Goal: Task Accomplishment & Management: Use online tool/utility

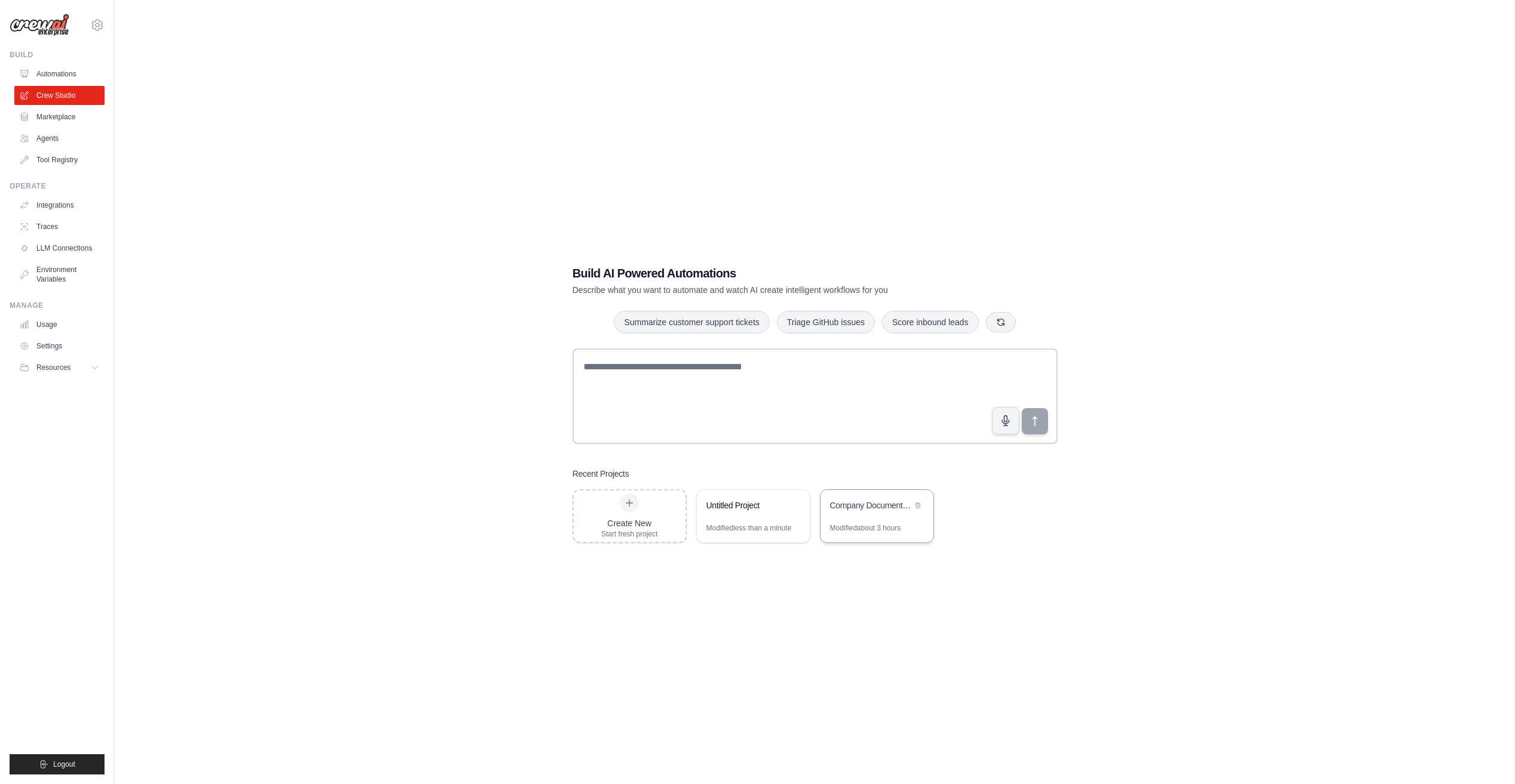
click at [860, 514] on div "Company Document Management System" at bounding box center [877, 506] width 113 height 34
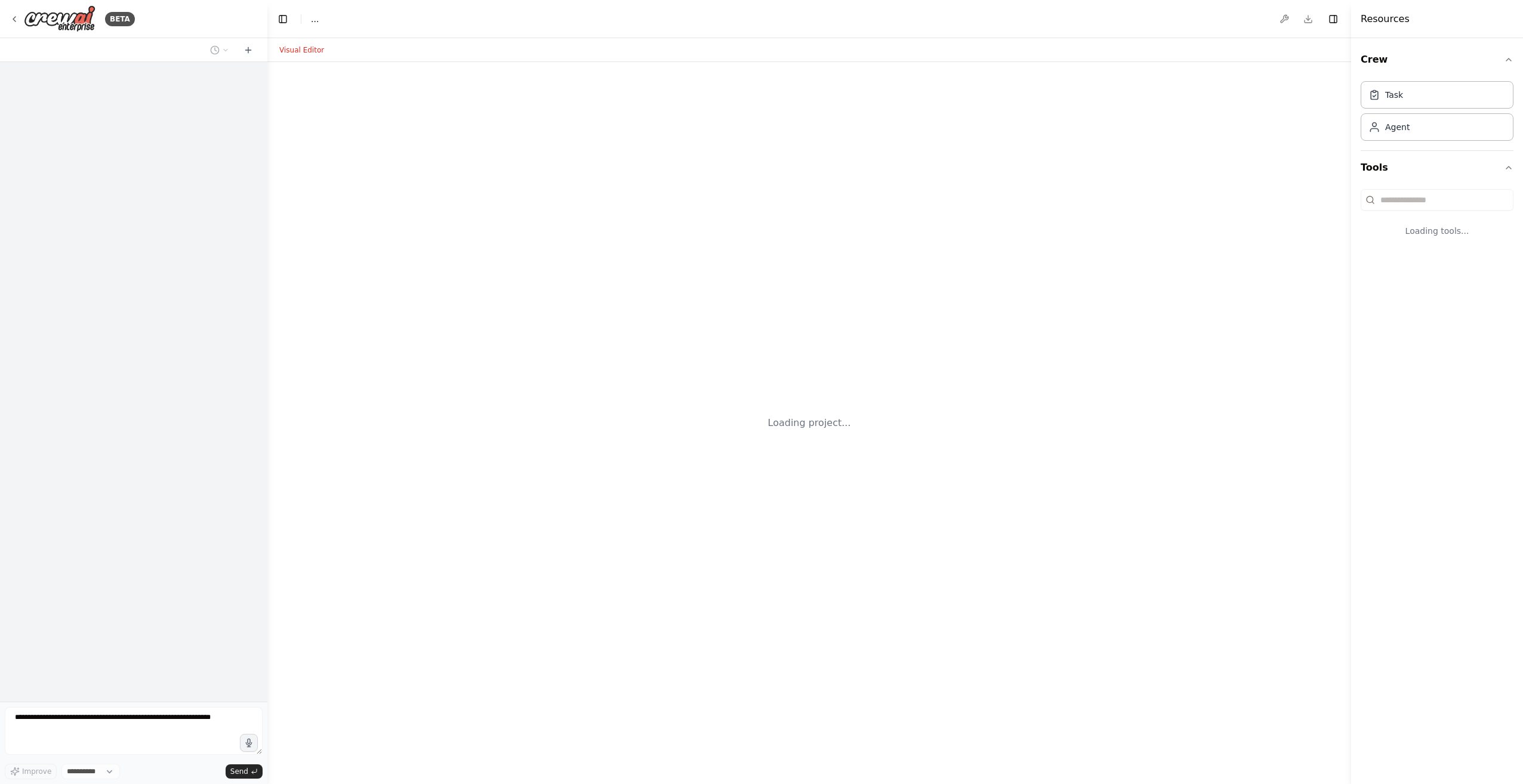
select select "****"
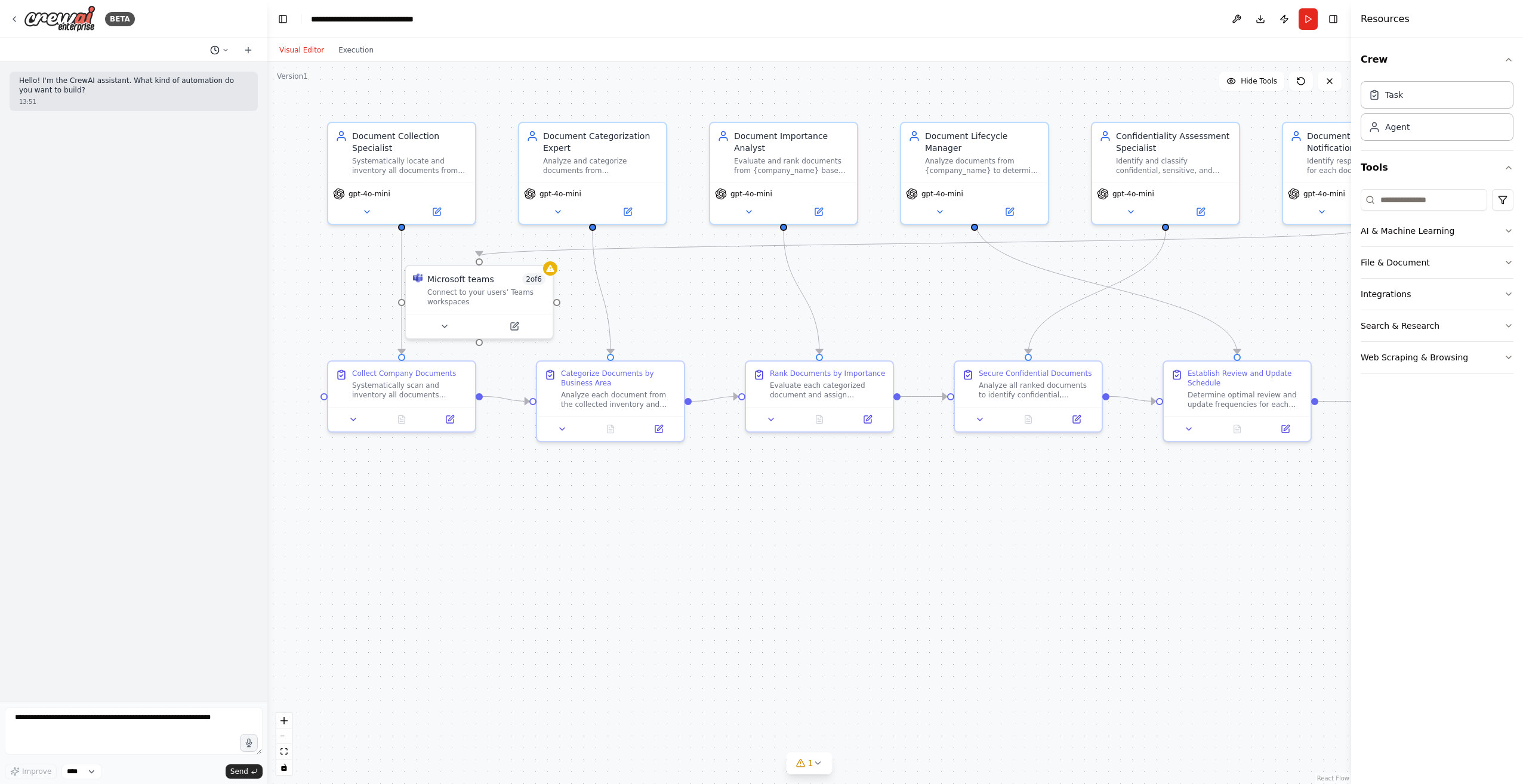
click at [223, 49] on icon at bounding box center [225, 50] width 4 height 2
click at [187, 89] on span "can you provide another full overview of what has been created" at bounding box center [173, 94] width 88 height 9
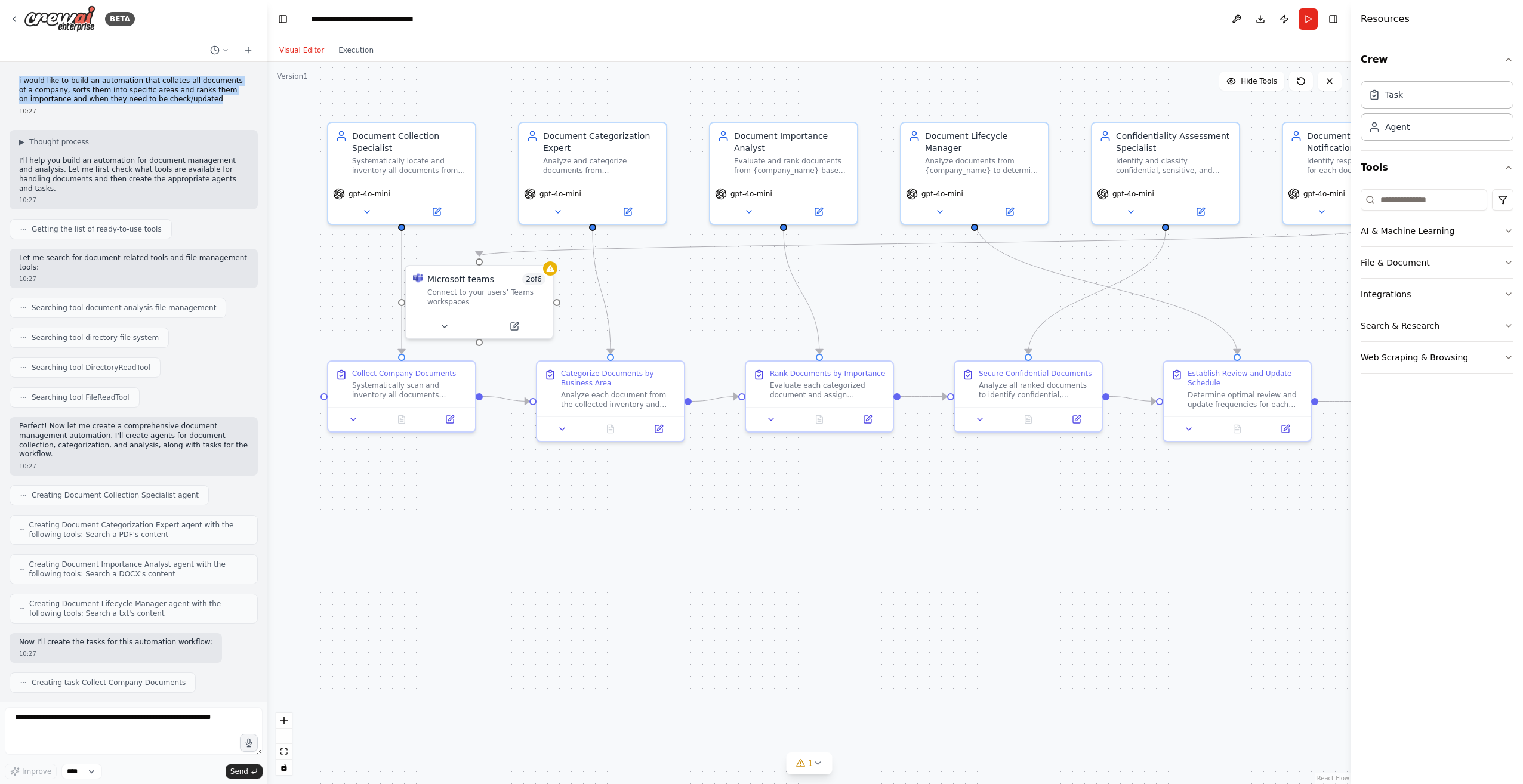
drag, startPoint x: 19, startPoint y: 78, endPoint x: 194, endPoint y: 98, distance: 176.1
click at [194, 98] on p "i would like to build an automation that collates all documents of a company, s…" at bounding box center [133, 90] width 229 height 28
drag, startPoint x: 194, startPoint y: 98, endPoint x: 169, endPoint y: 88, distance: 26.9
copy p "i would like to build an automation that collates all documents of a company, s…"
click at [136, 713] on textarea at bounding box center [133, 731] width 258 height 47
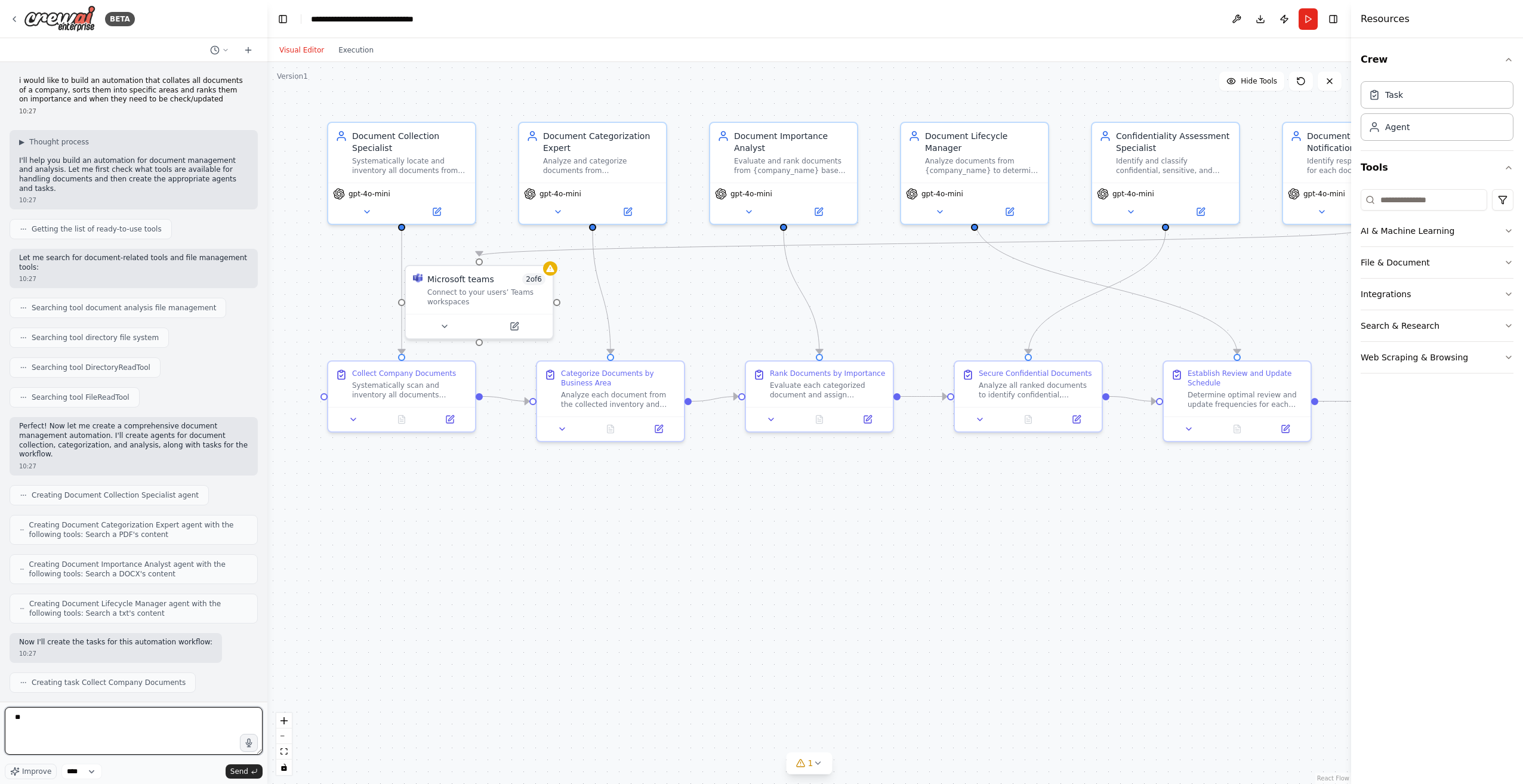
type textarea "*"
click at [1445, 321] on button "Search & Research" at bounding box center [1437, 325] width 153 height 31
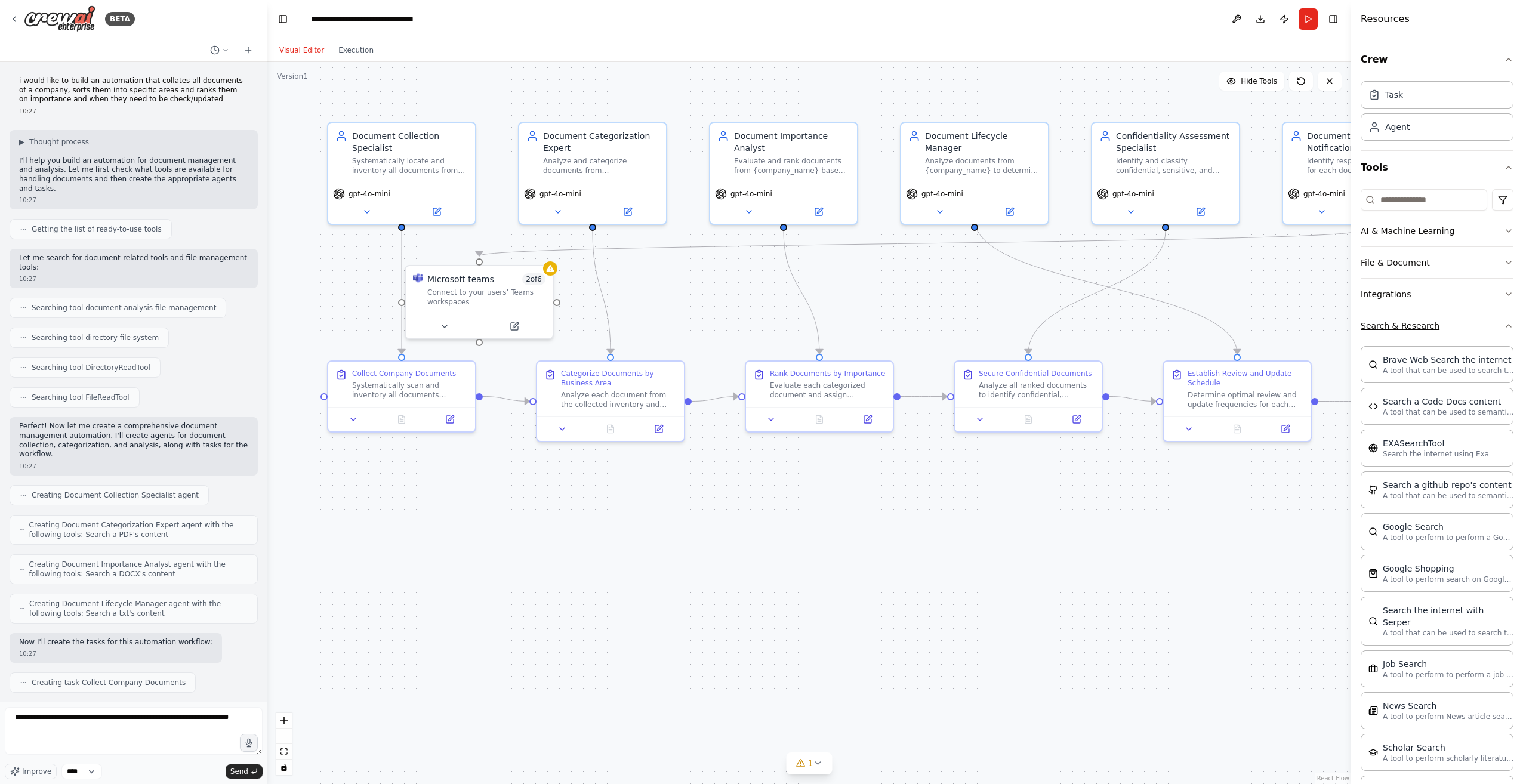
click at [1441, 324] on button "Search & Research" at bounding box center [1437, 325] width 153 height 31
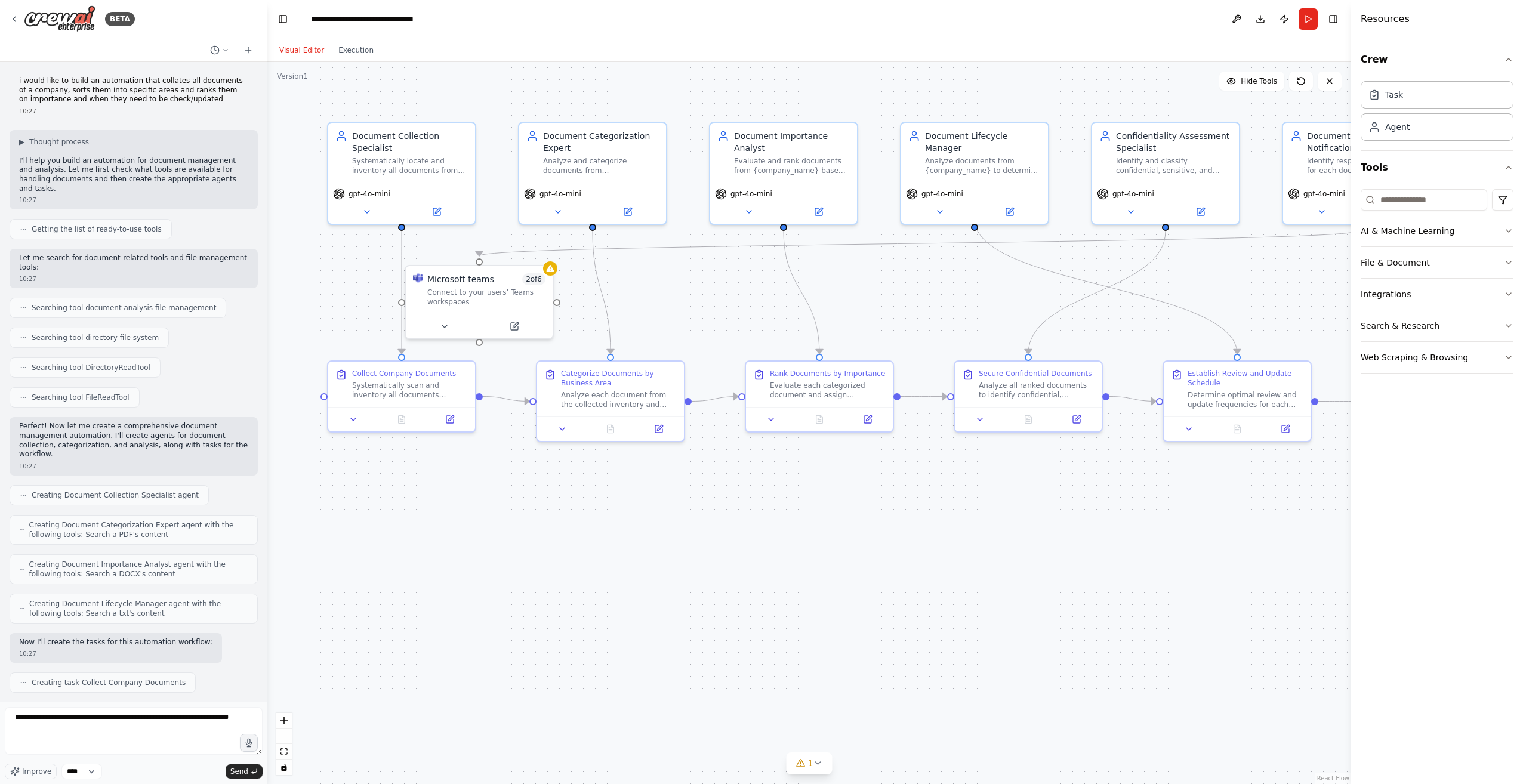
click at [1437, 295] on button "Integrations" at bounding box center [1437, 294] width 153 height 31
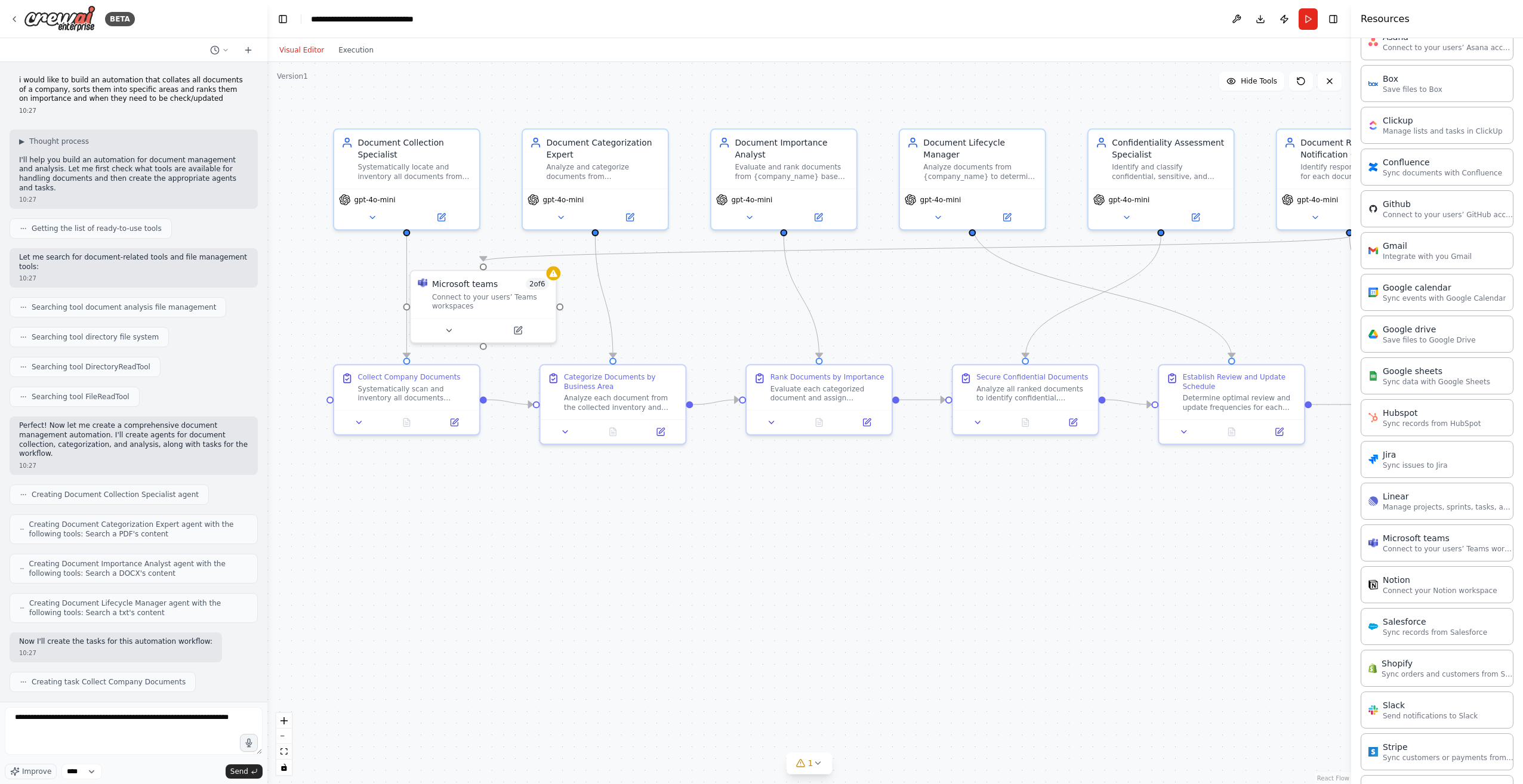
scroll to position [1, 0]
click at [56, 717] on textarea "**********" at bounding box center [133, 731] width 258 height 47
type textarea "**********"
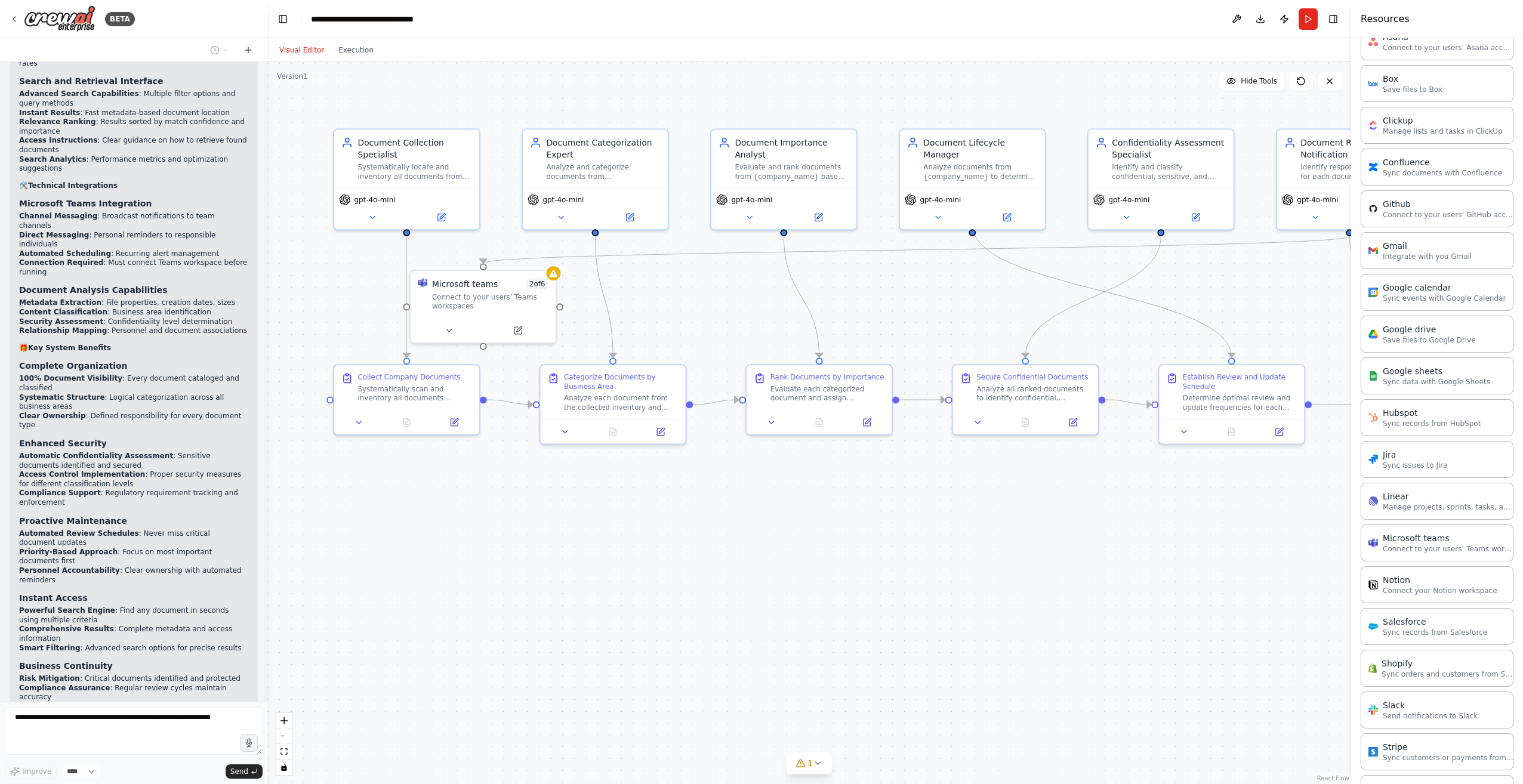
scroll to position [10738, 0]
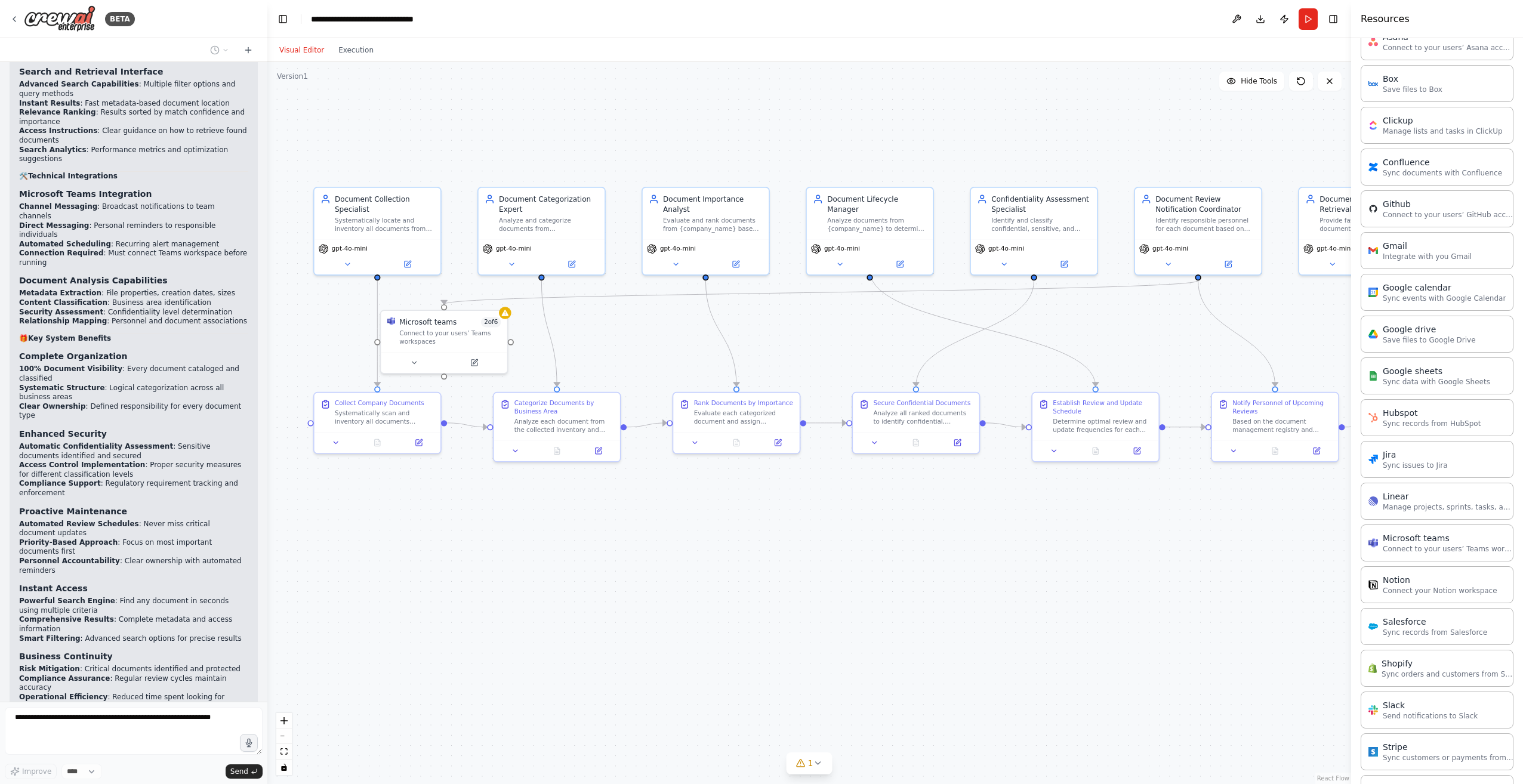
drag, startPoint x: 695, startPoint y: 601, endPoint x: 638, endPoint y: 598, distance: 57.1
click at [638, 598] on div ".deletable-edge-delete-btn { width: 20px; height: 20px; border: 0px solid #ffff…" at bounding box center [809, 423] width 1084 height 722
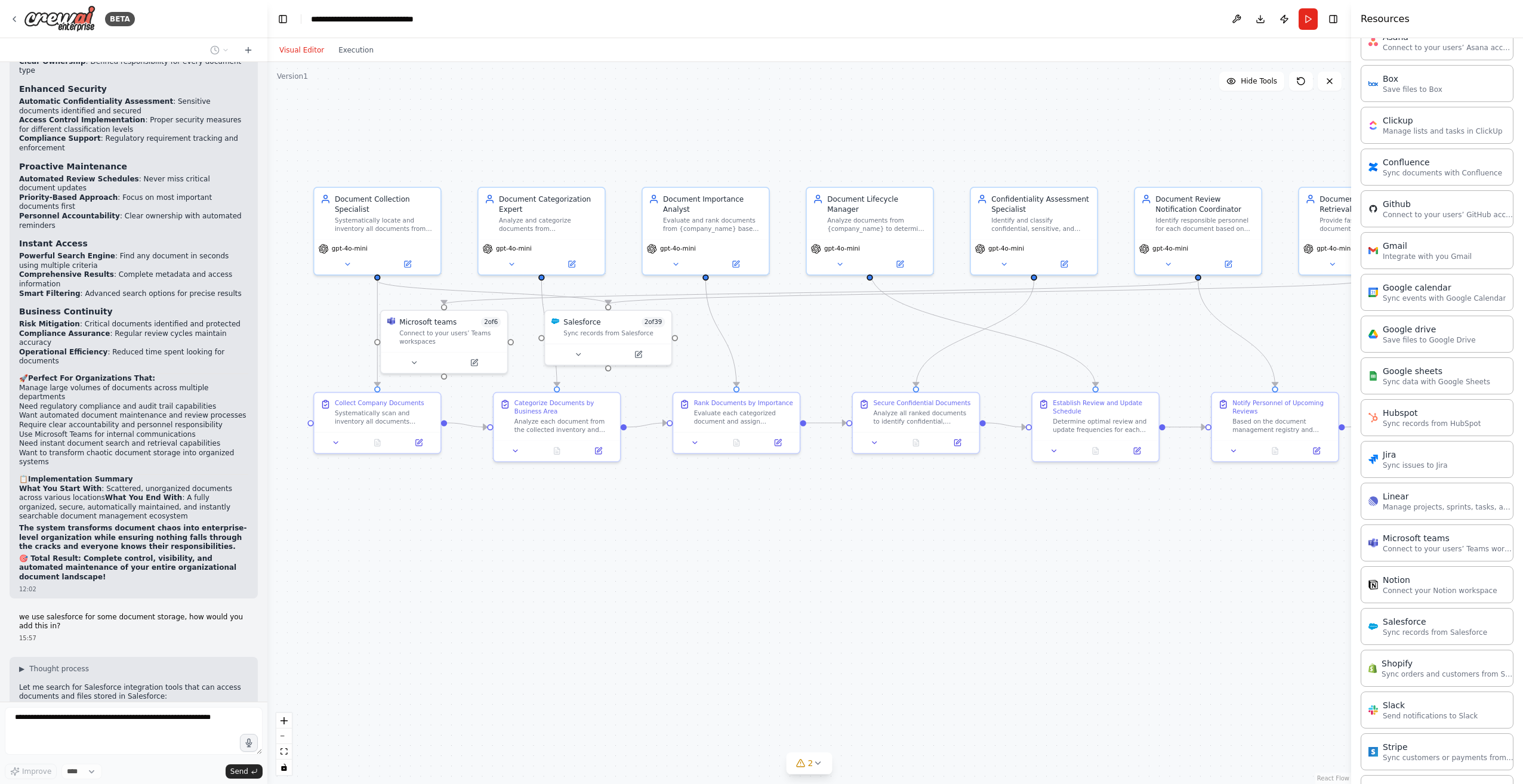
scroll to position [11092, 0]
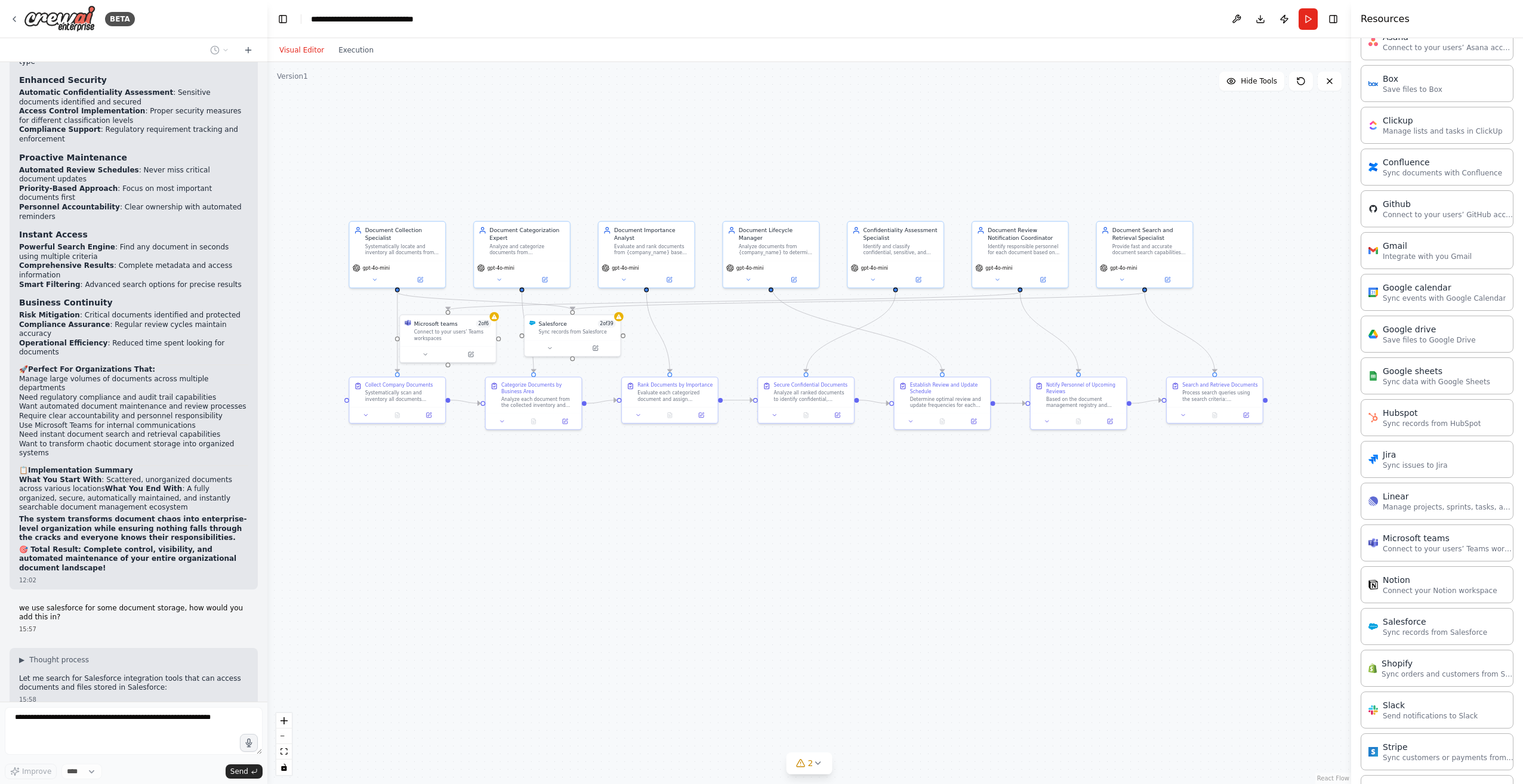
drag, startPoint x: 745, startPoint y: 543, endPoint x: 709, endPoint y: 500, distance: 56.1
click at [709, 500] on div ".deletable-edge-delete-btn { width: 20px; height: 20px; border: 0px solid #ffff…" at bounding box center [809, 423] width 1084 height 722
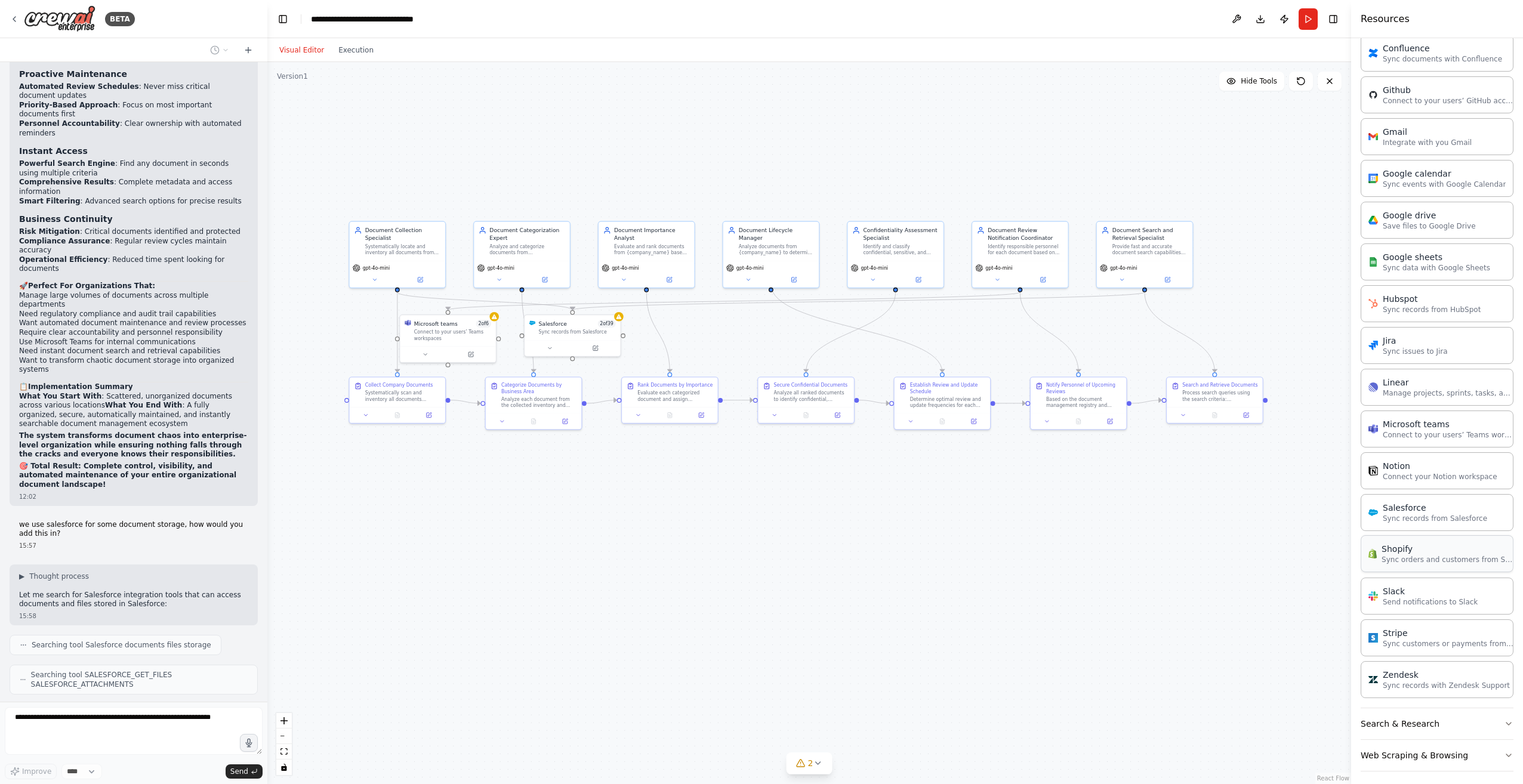
scroll to position [410, 0]
click at [1435, 501] on div "Salesforce" at bounding box center [1435, 501] width 105 height 12
click at [1231, 568] on div "Salesforce 0 of 39 Sync records from Salesforce" at bounding box center [1259, 567] width 77 height 15
click at [1295, 548] on button at bounding box center [1292, 542] width 16 height 15
click at [1265, 542] on button "Confirm" at bounding box center [1259, 542] width 42 height 15
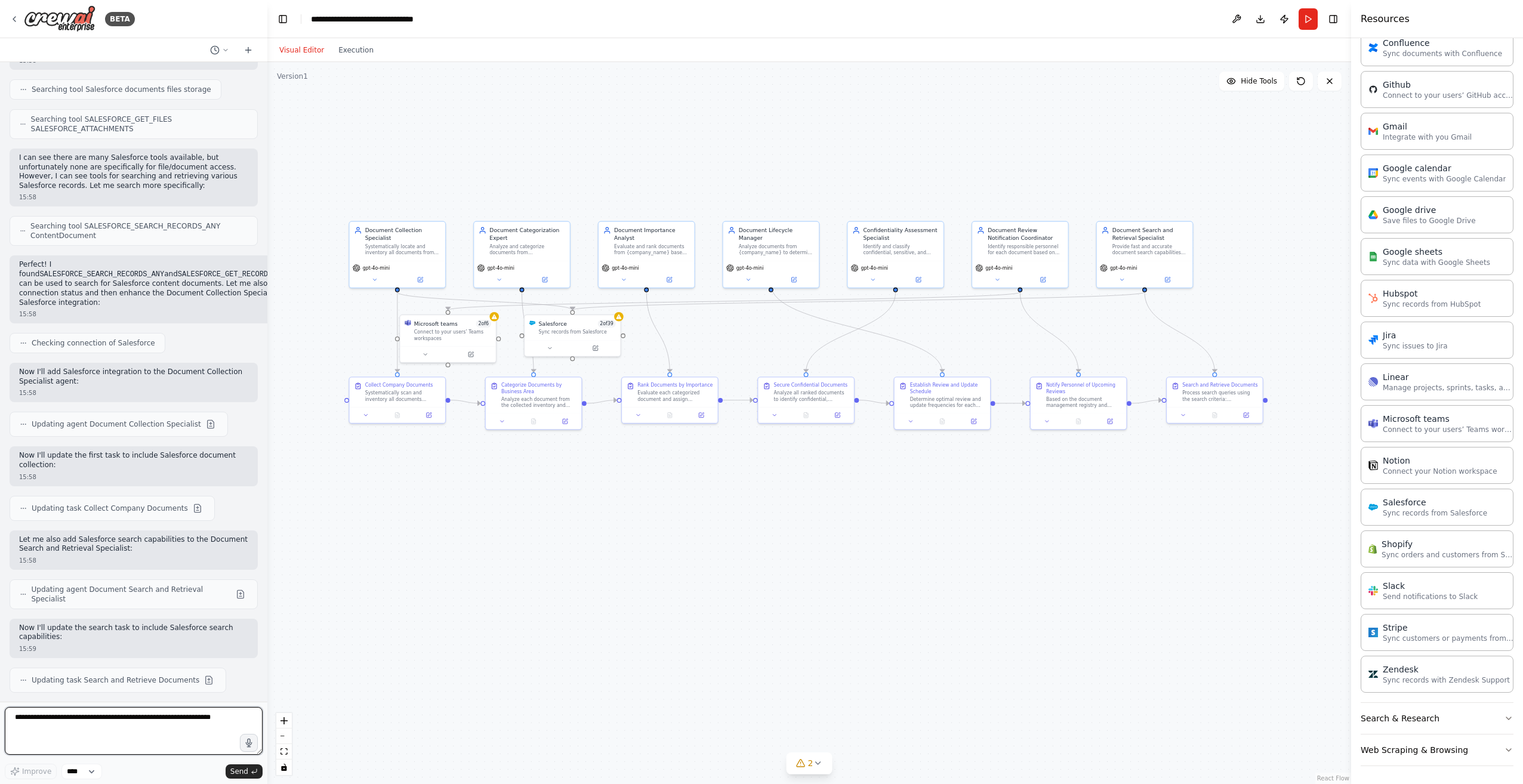
scroll to position [11731, 0]
click at [593, 330] on div "Sync records from Salesforce" at bounding box center [577, 330] width 77 height 6
click at [604, 327] on div "Salesforce 2 of 39 Sync records from Salesforce" at bounding box center [577, 325] width 77 height 15
click at [554, 345] on button at bounding box center [550, 346] width 44 height 9
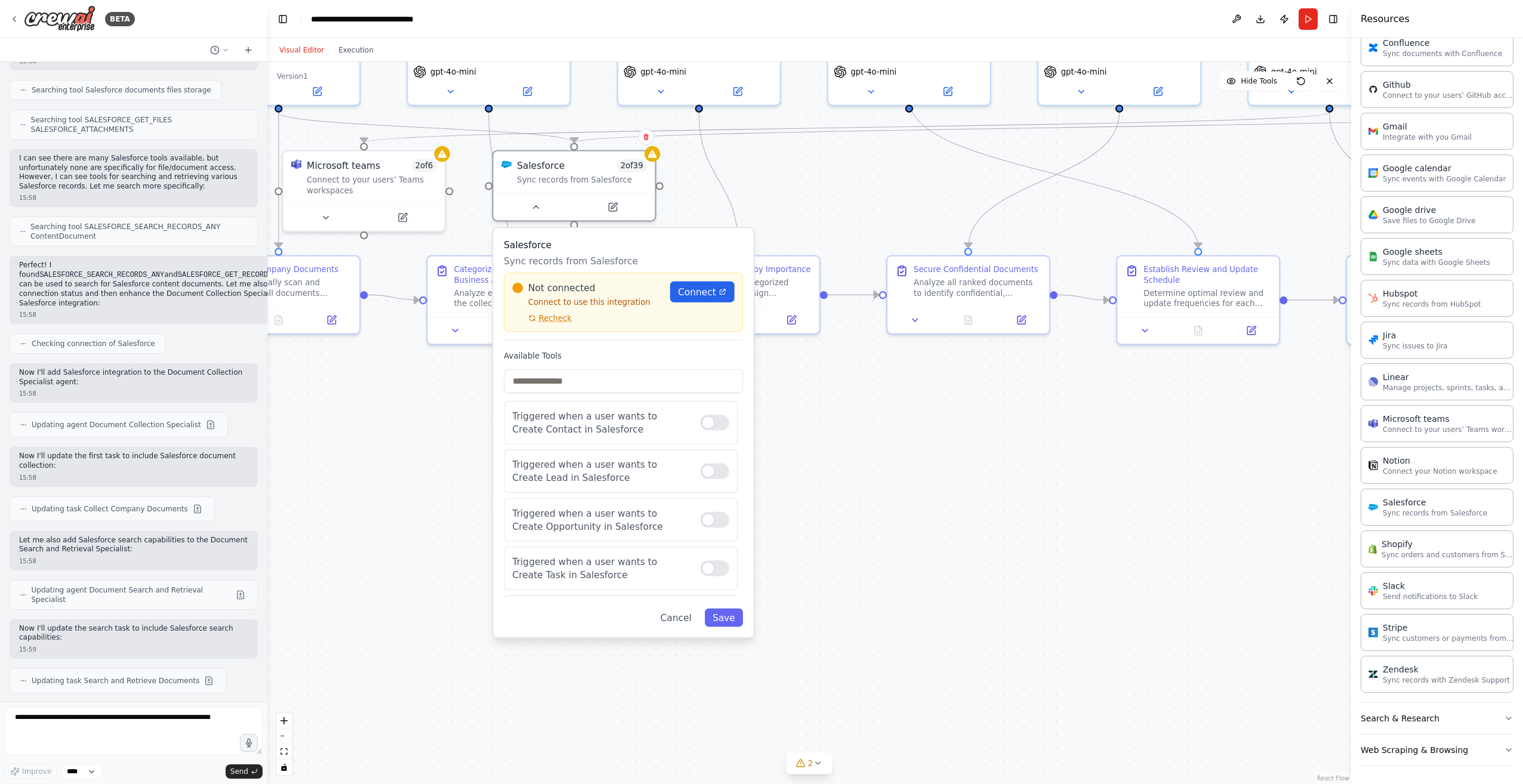
drag, startPoint x: 711, startPoint y: 491, endPoint x: 791, endPoint y: 472, distance: 82.2
click at [791, 472] on div ".deletable-edge-delete-btn { width: 20px; height: 20px; border: 0px solid #ffff…" at bounding box center [809, 423] width 1084 height 722
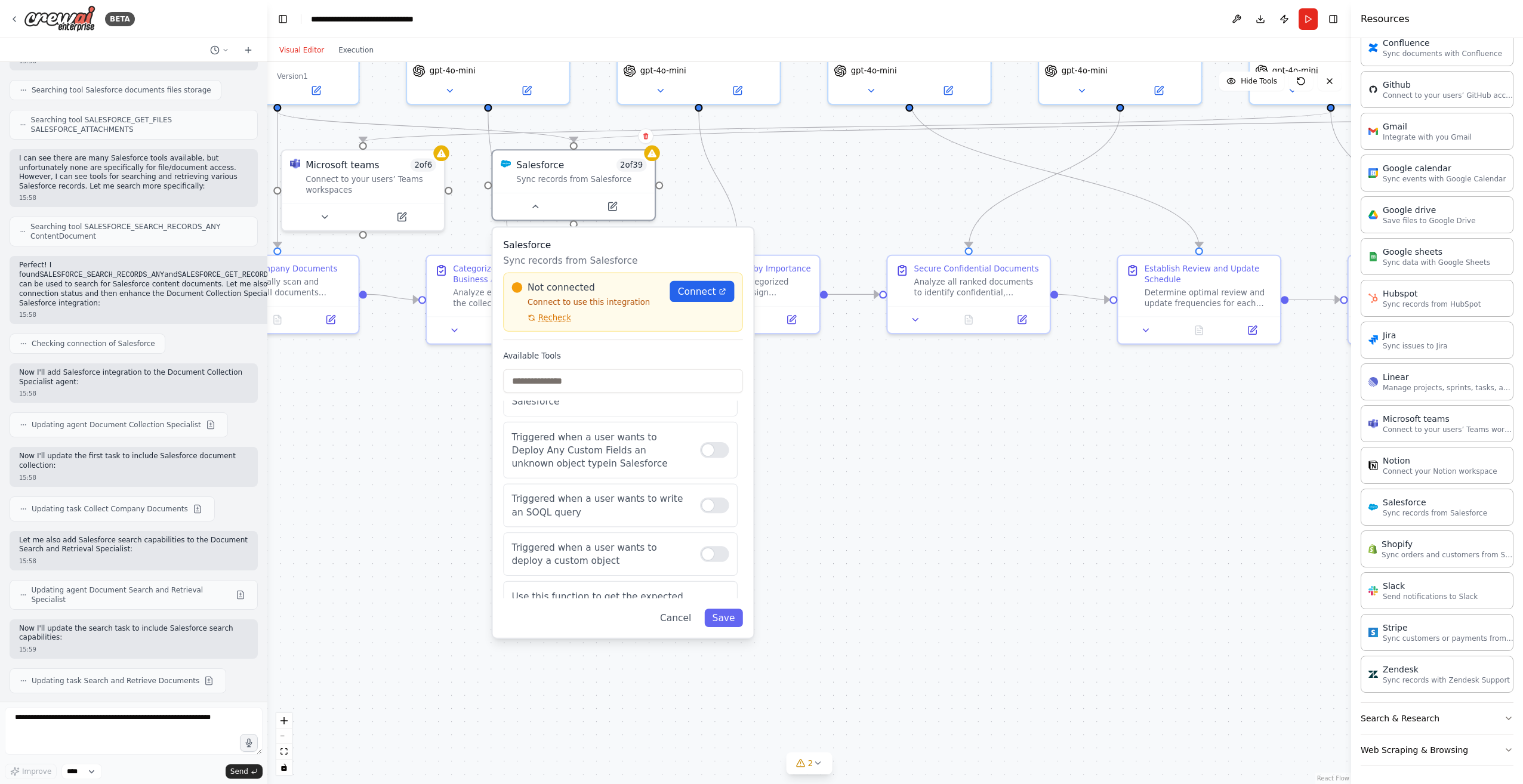
click at [444, 533] on div ".deletable-edge-delete-btn { width: 20px; height: 20px; border: 0px solid #ffff…" at bounding box center [809, 423] width 1084 height 722
click at [691, 626] on button "Cancel" at bounding box center [677, 618] width 47 height 18
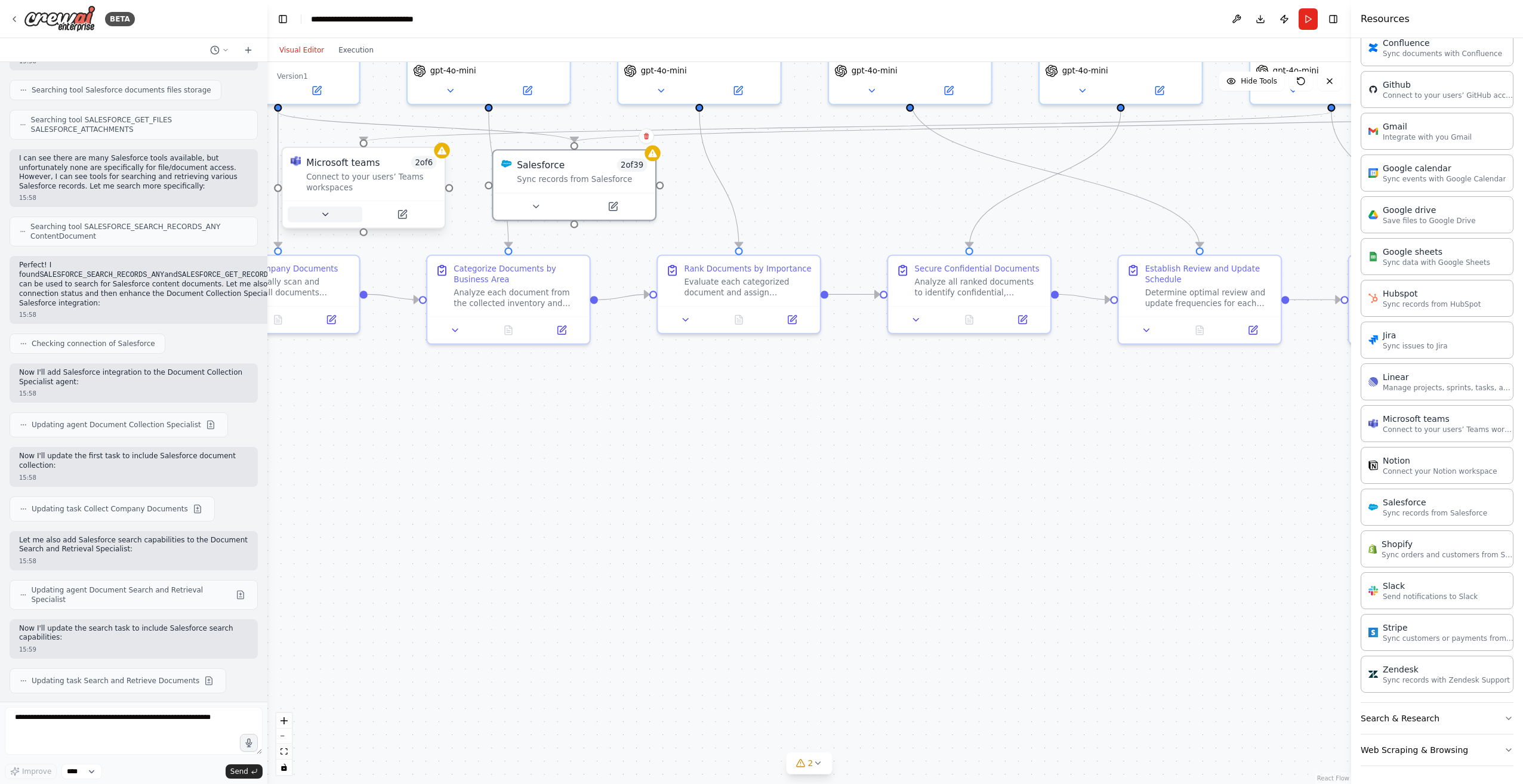
click at [327, 213] on icon at bounding box center [325, 214] width 5 height 3
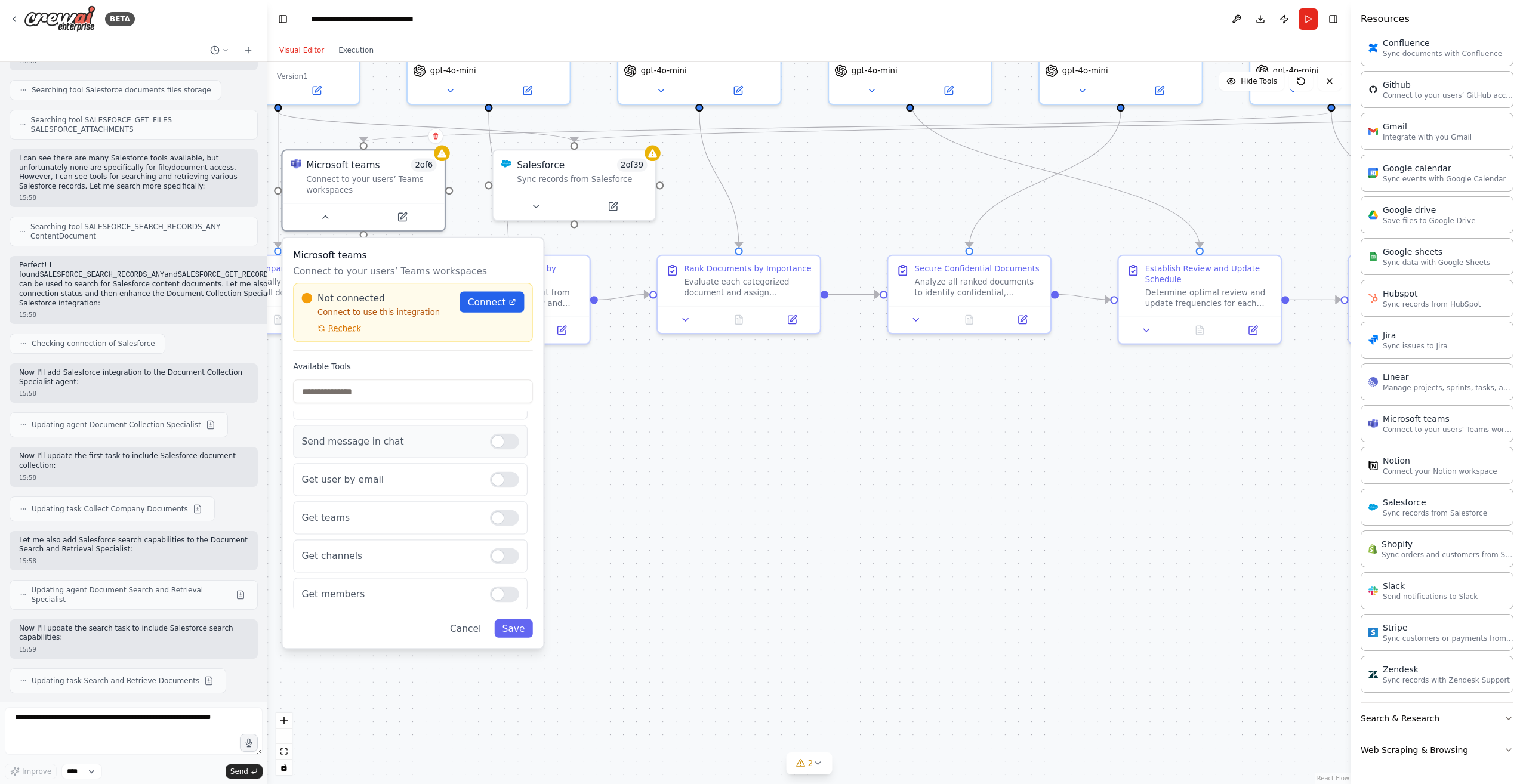
scroll to position [24, 0]
drag, startPoint x: 597, startPoint y: 576, endPoint x: 598, endPoint y: 566, distance: 10.0
click at [597, 576] on div ".deletable-edge-delete-btn { width: 20px; height: 20px; border: 0px solid #ffff…" at bounding box center [809, 423] width 1084 height 722
click at [471, 634] on button "Cancel" at bounding box center [467, 627] width 47 height 18
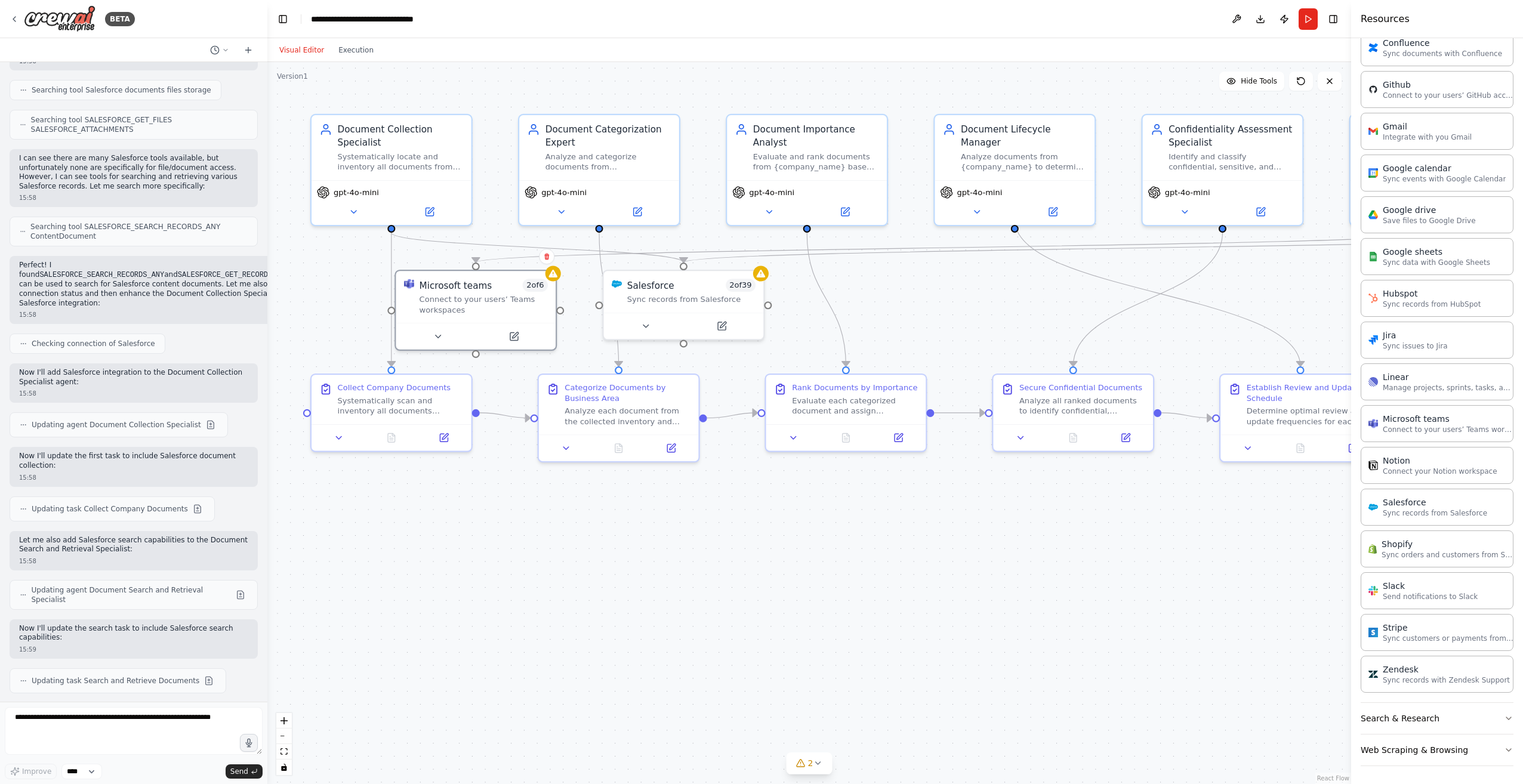
drag, startPoint x: 417, startPoint y: 389, endPoint x: 526, endPoint y: 505, distance: 159.2
click at [526, 505] on div ".deletable-edge-delete-btn { width: 20px; height: 20px; border: 0px solid #ffff…" at bounding box center [809, 423] width 1084 height 722
click at [889, 329] on div ".deletable-edge-delete-btn { width: 20px; height: 20px; border: 0px solid #ffff…" at bounding box center [809, 423] width 1084 height 722
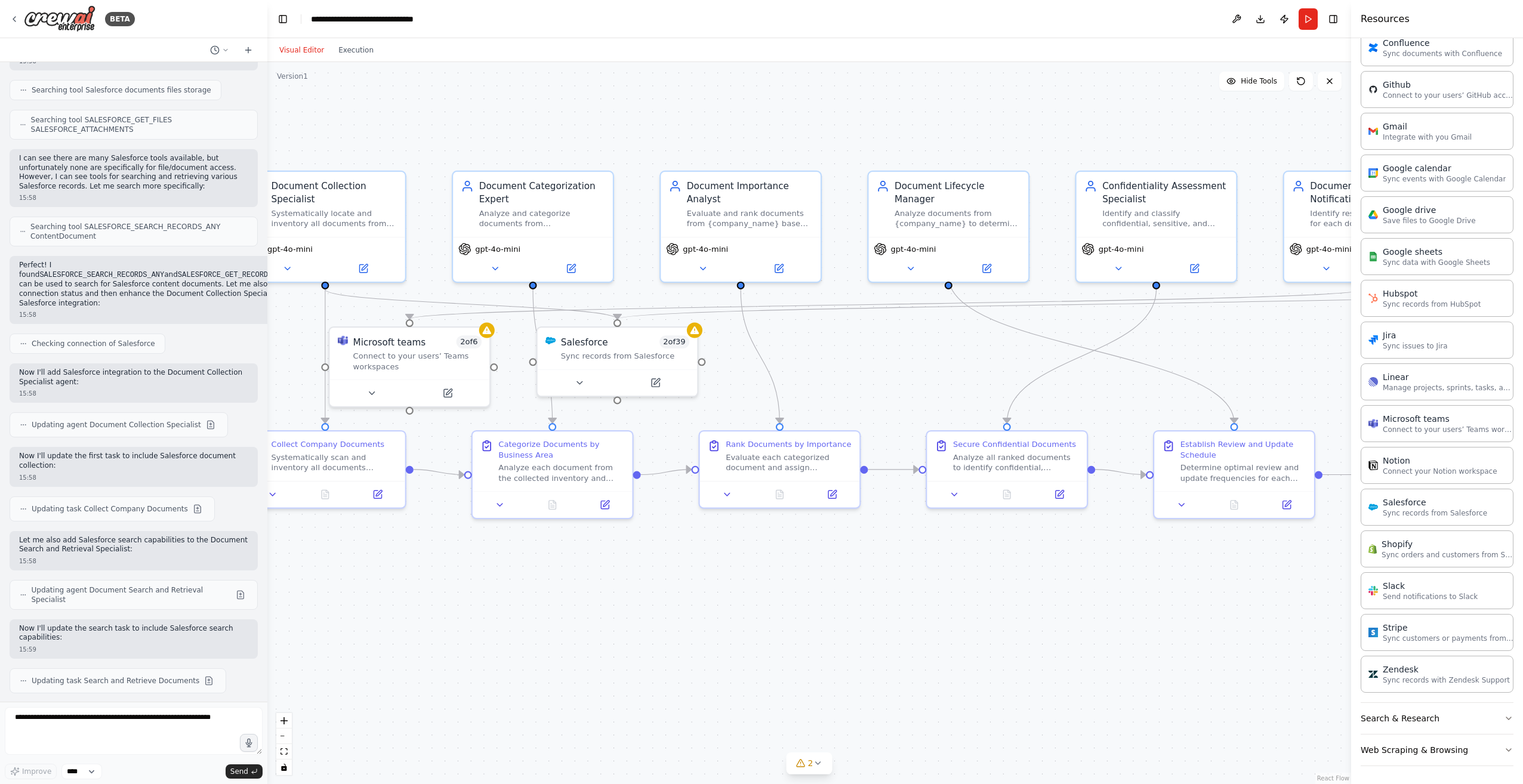
drag, startPoint x: 884, startPoint y: 326, endPoint x: 817, endPoint y: 383, distance: 88.0
click at [817, 383] on div ".deletable-edge-delete-btn { width: 20px; height: 20px; border: 0px solid #ffff…" at bounding box center [809, 423] width 1084 height 722
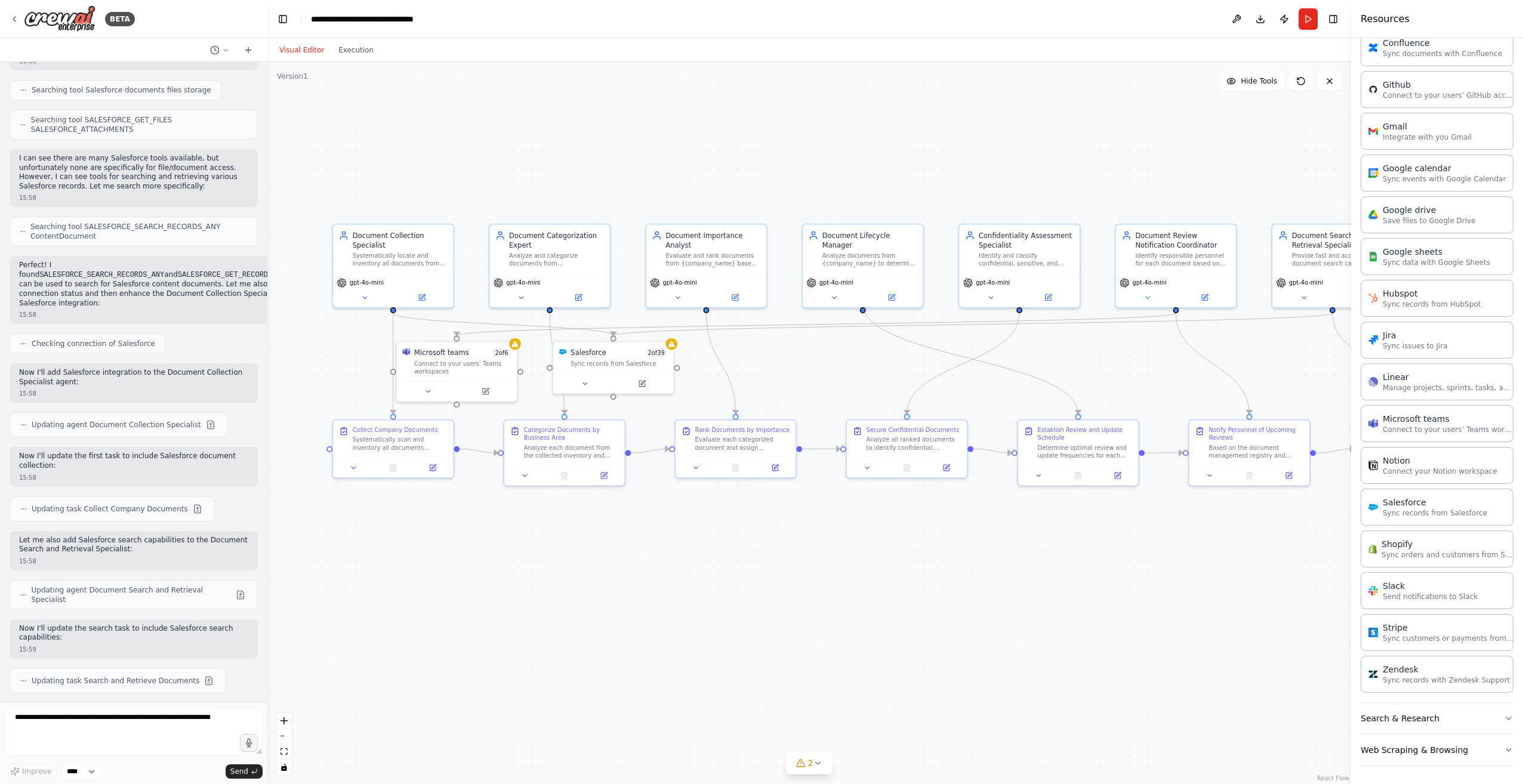
drag, startPoint x: 826, startPoint y: 367, endPoint x: 773, endPoint y: 368, distance: 53.0
click at [773, 368] on div ".deletable-edge-delete-btn { width: 20px; height: 20px; border: 0px solid #ffff…" at bounding box center [809, 423] width 1084 height 722
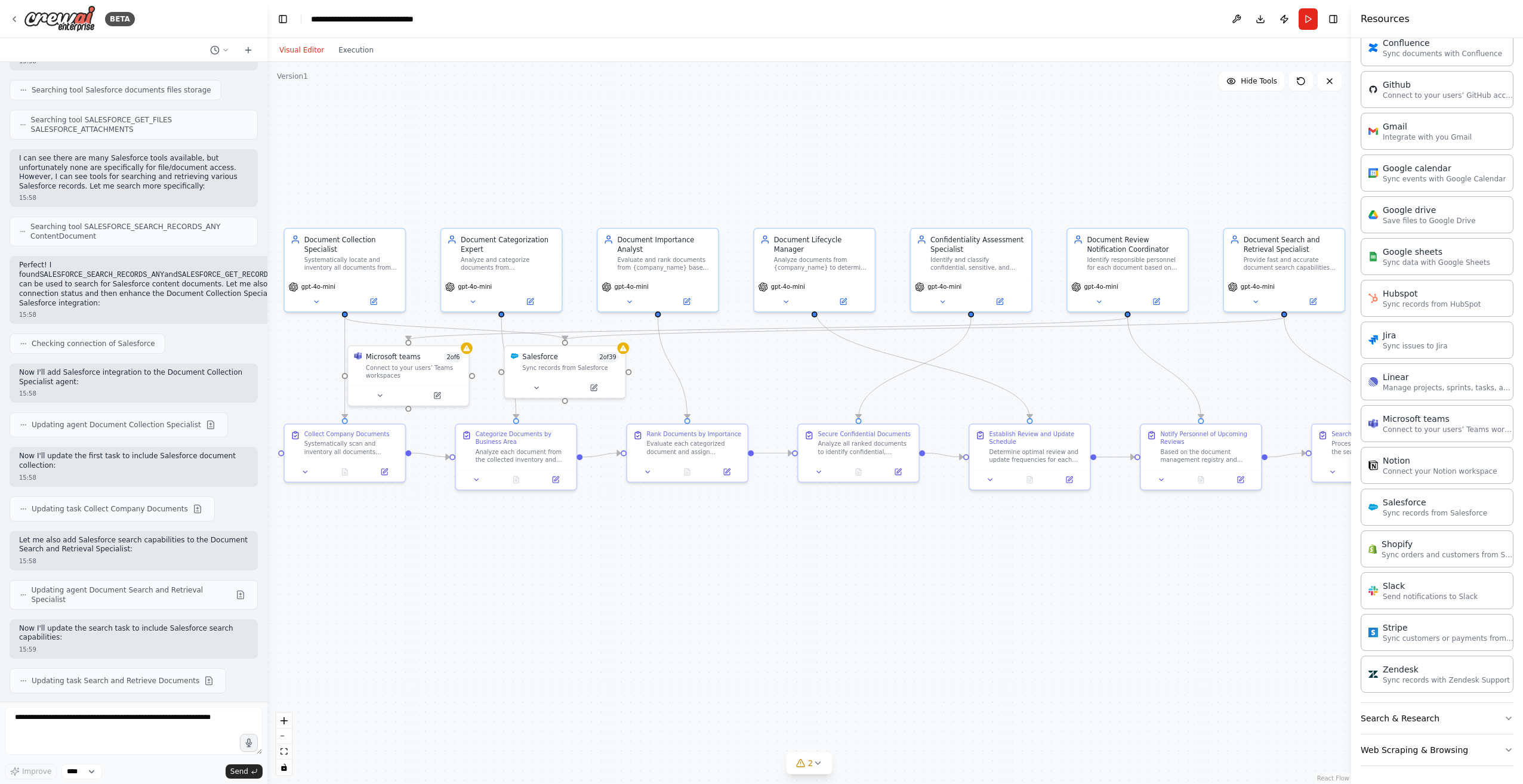
drag, startPoint x: 866, startPoint y: 372, endPoint x: 803, endPoint y: 374, distance: 63.0
click at [808, 376] on div ".deletable-edge-delete-btn { width: 20px; height: 20px; border: 0px solid #ffff…" at bounding box center [809, 423] width 1084 height 722
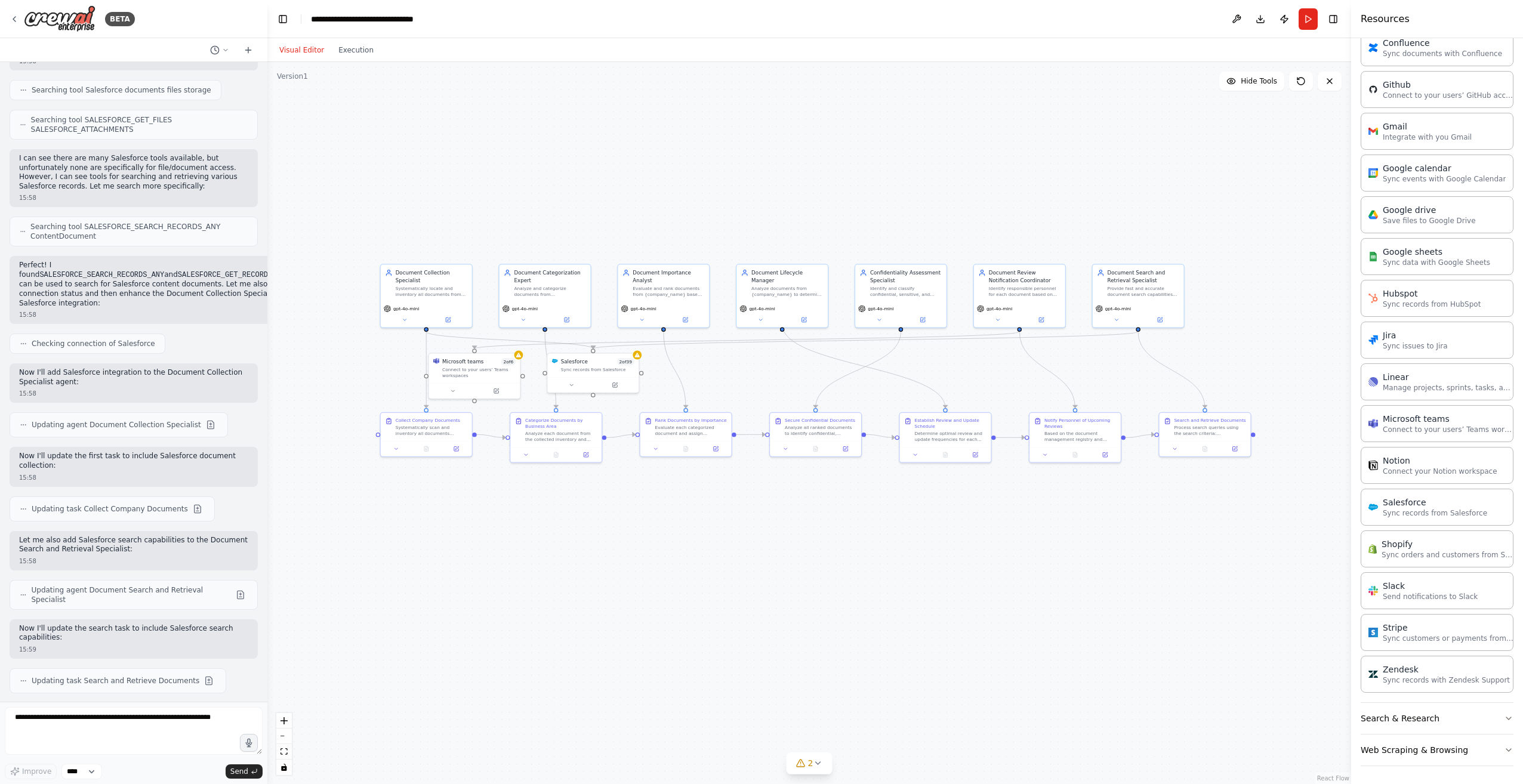
drag, startPoint x: 799, startPoint y: 374, endPoint x: 782, endPoint y: 375, distance: 17.0
click at [782, 375] on div ".deletable-edge-delete-btn { width: 20px; height: 20px; border: 0px solid #ffff…" at bounding box center [809, 423] width 1084 height 722
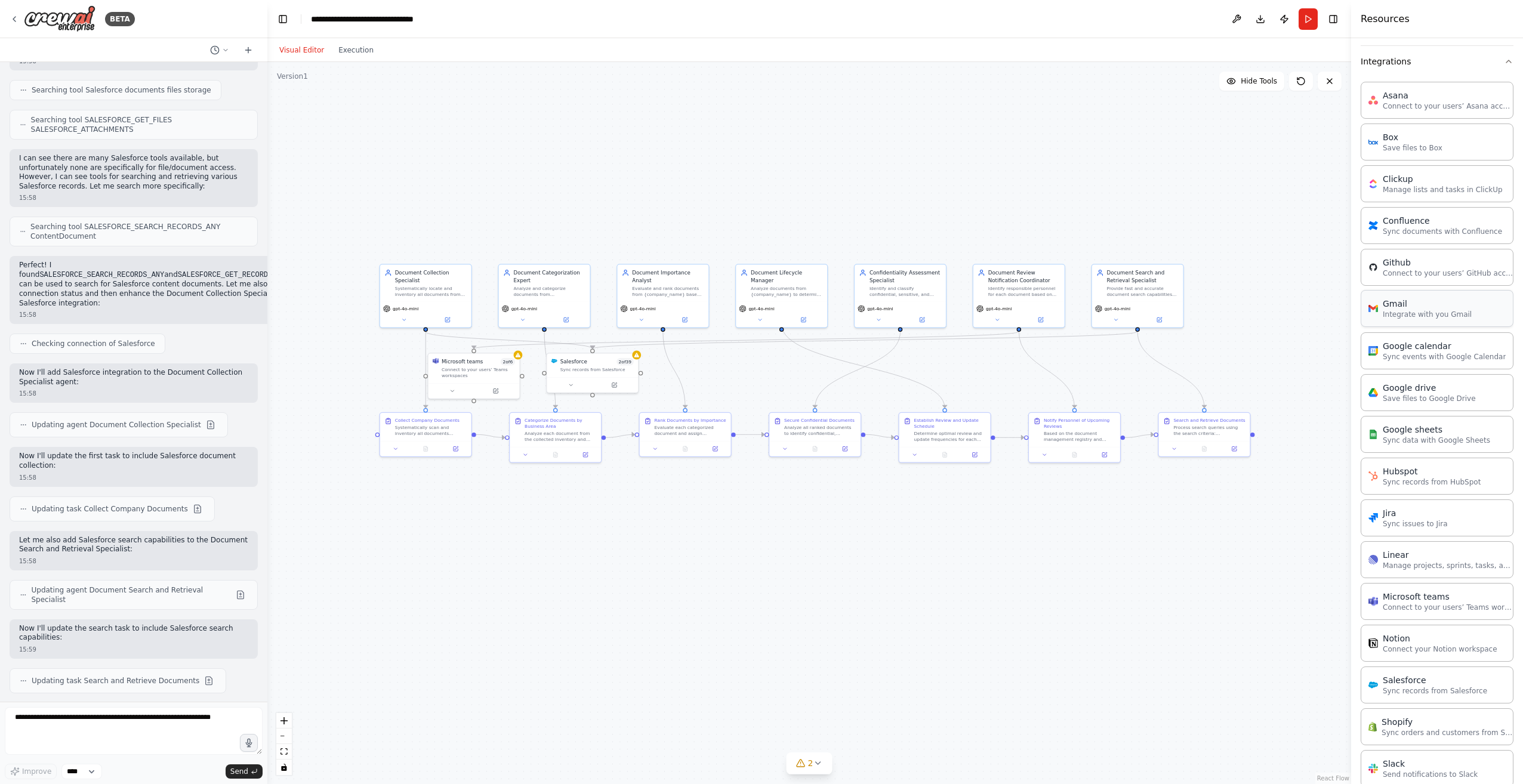
scroll to position [232, 0]
drag, startPoint x: 1428, startPoint y: 142, endPoint x: 1252, endPoint y: 134, distance: 176.2
click at [1252, 134] on div ".deletable-edge-delete-btn { width: 20px; height: 20px; border: 0px solid #ffff…" at bounding box center [809, 423] width 1084 height 722
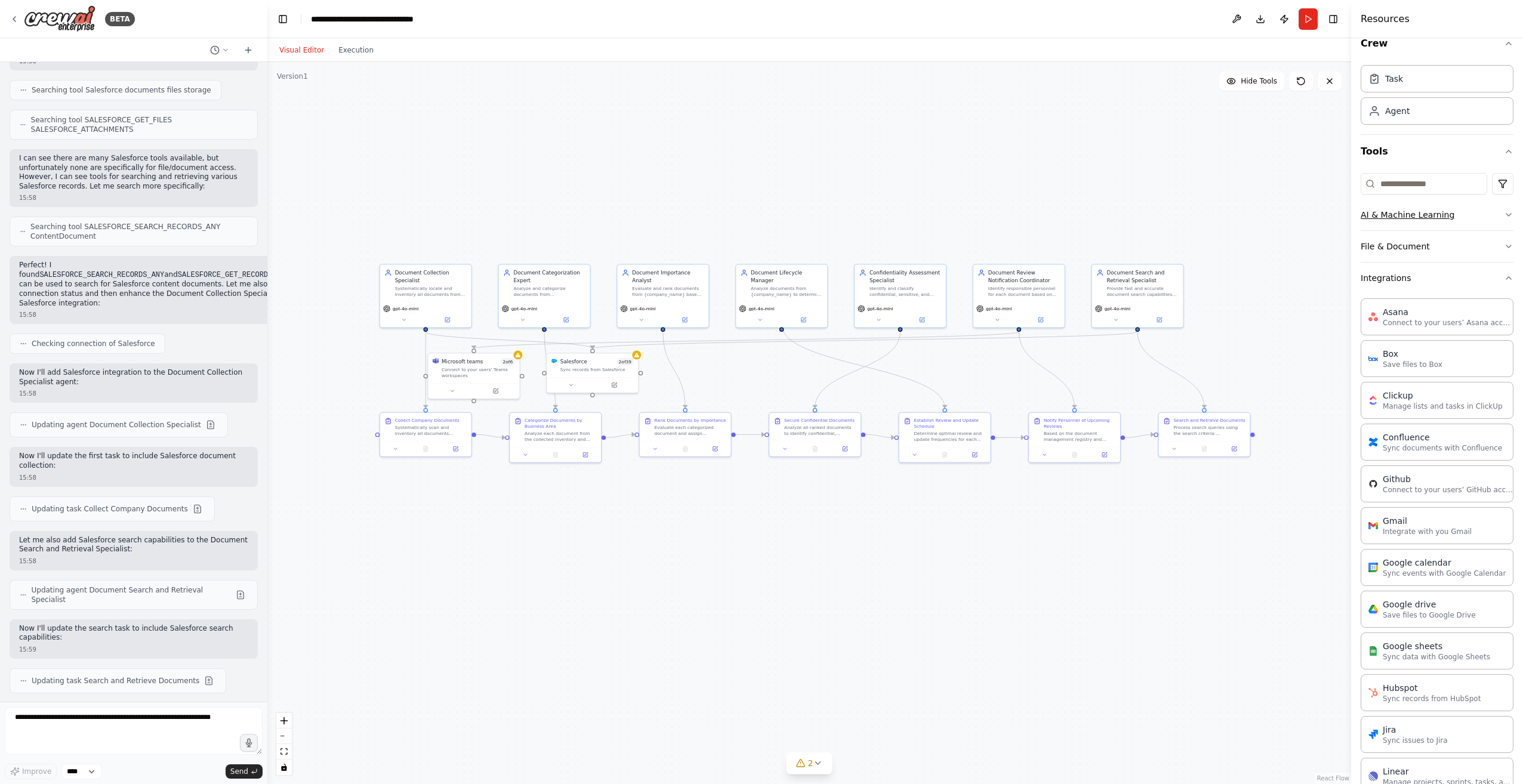
scroll to position [0, 0]
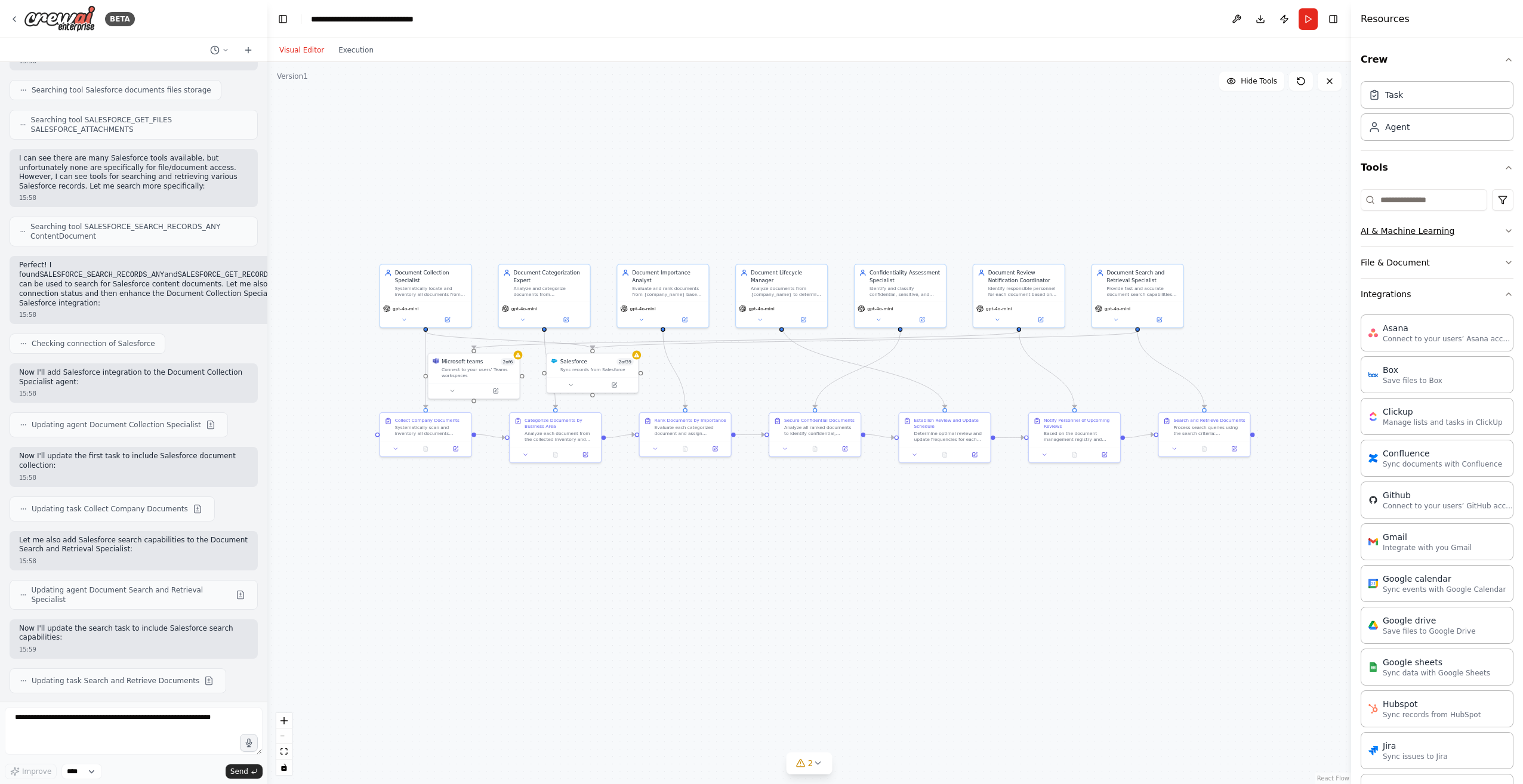
click at [1422, 231] on button "AI & Machine Learning" at bounding box center [1437, 231] width 153 height 31
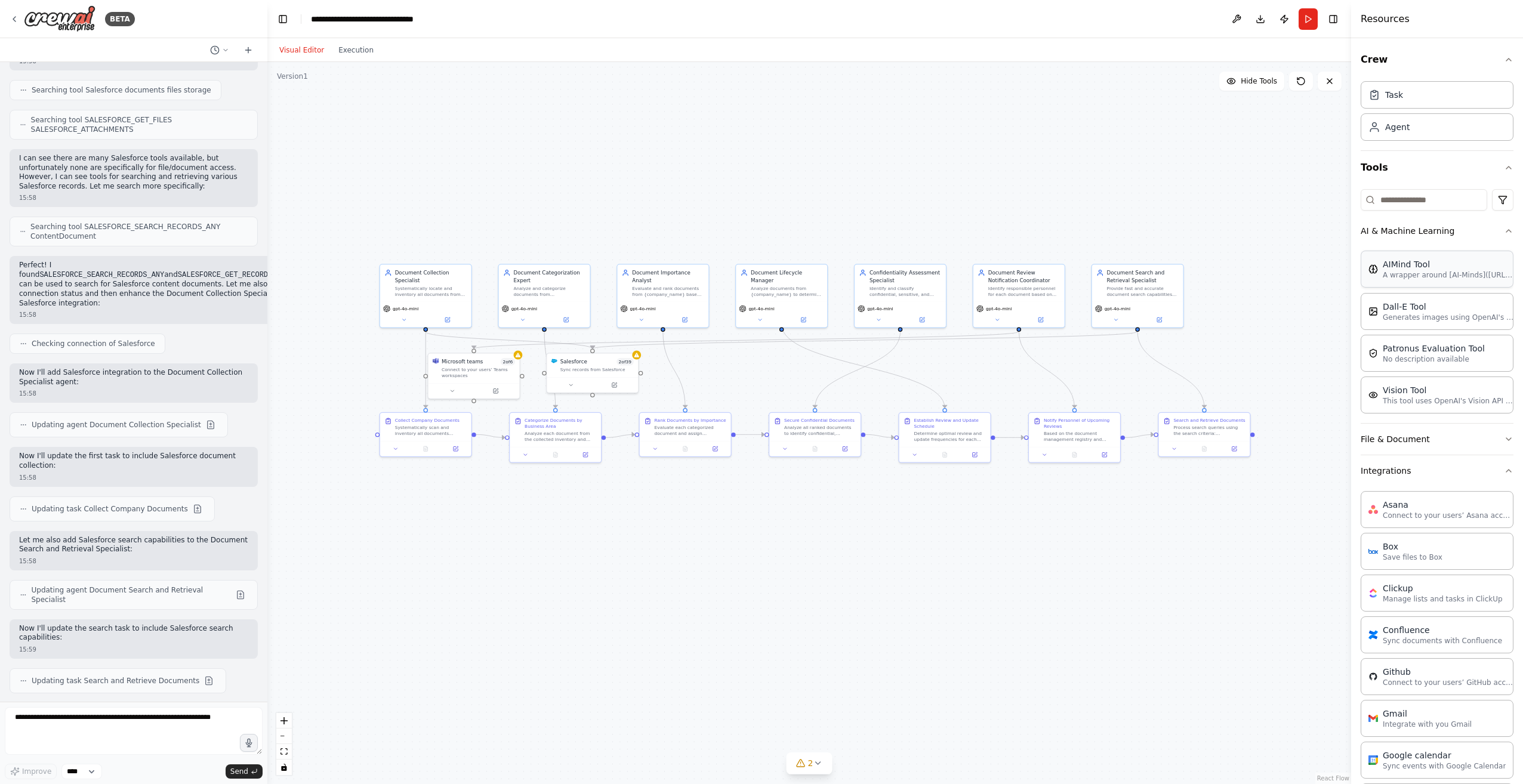
click at [1406, 277] on p "A wrapper around [AI-Minds]([URL][DOMAIN_NAME]). Useful for when you need answe…" at bounding box center [1449, 275] width 131 height 9
